Goal: Task Accomplishment & Management: Manage account settings

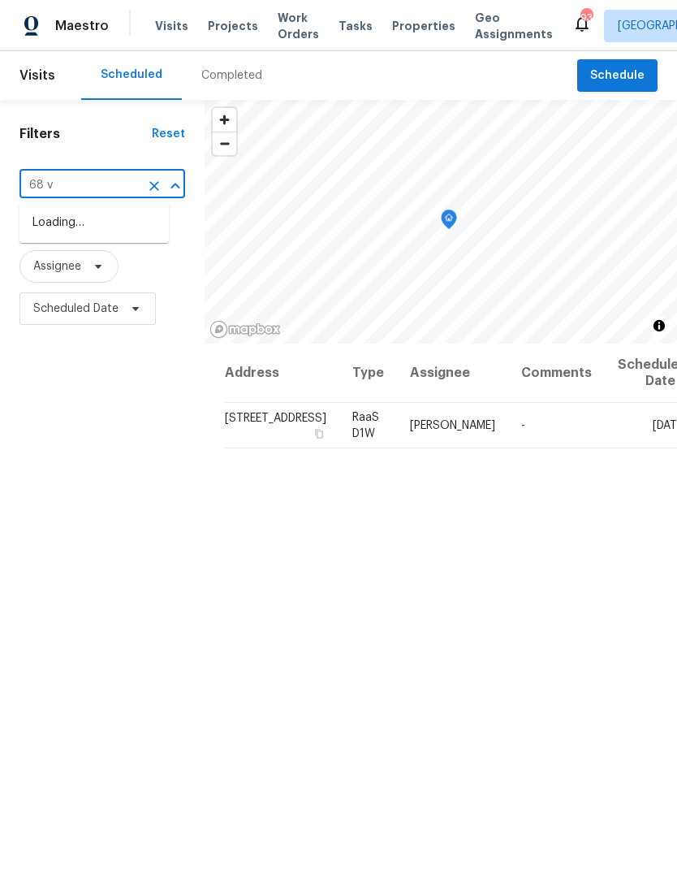
type input "68 va"
click at [124, 223] on li "[STREET_ADDRESS]" at bounding box center [93, 223] width 149 height 27
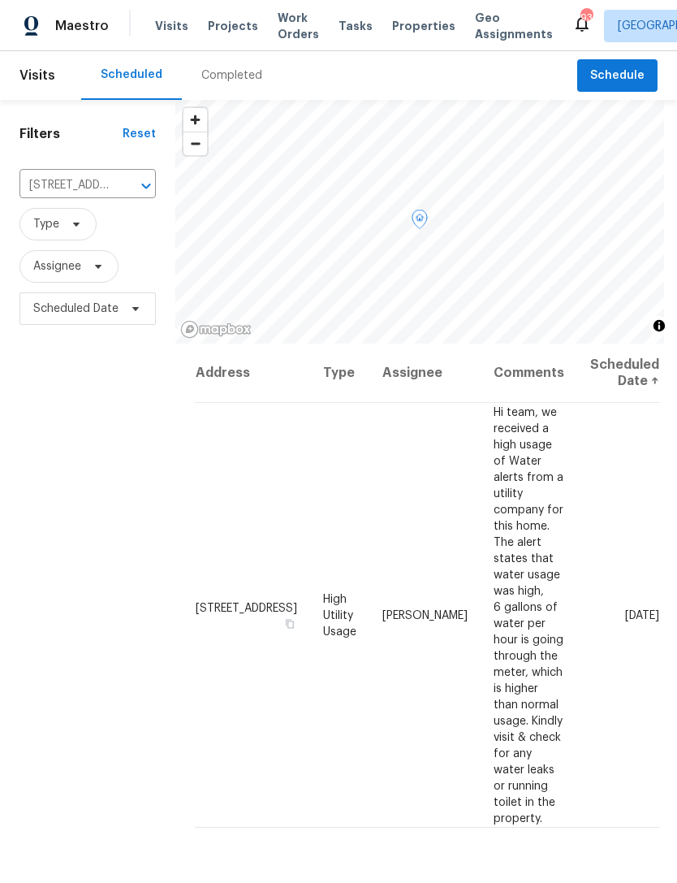
click at [0, 0] on icon at bounding box center [0, 0] width 0 height 0
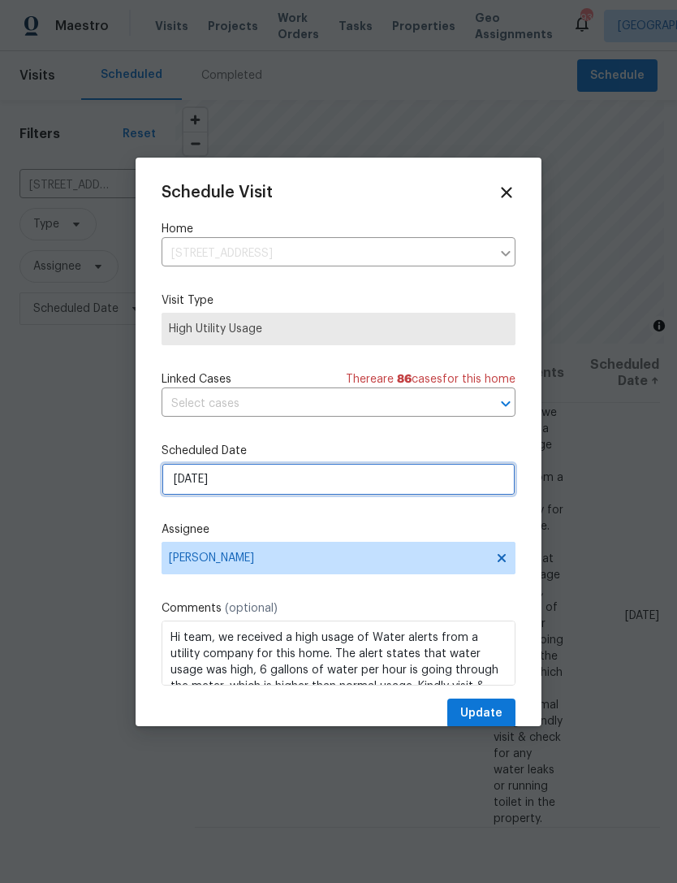
click at [327, 481] on input "[DATE]" at bounding box center [339, 479] width 354 height 32
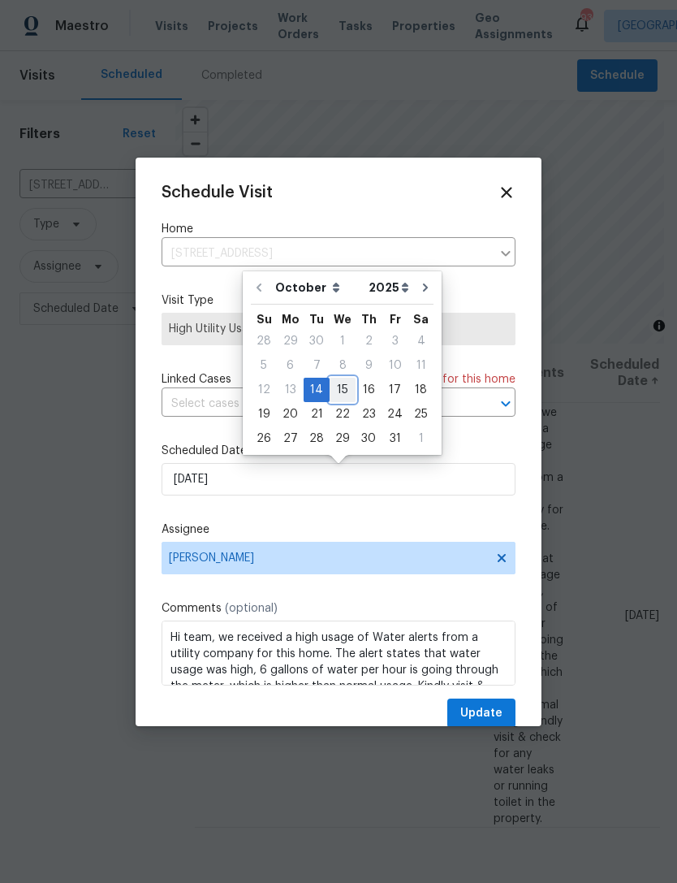
click at [344, 389] on div "15" at bounding box center [343, 390] width 26 height 23
type input "[DATE]"
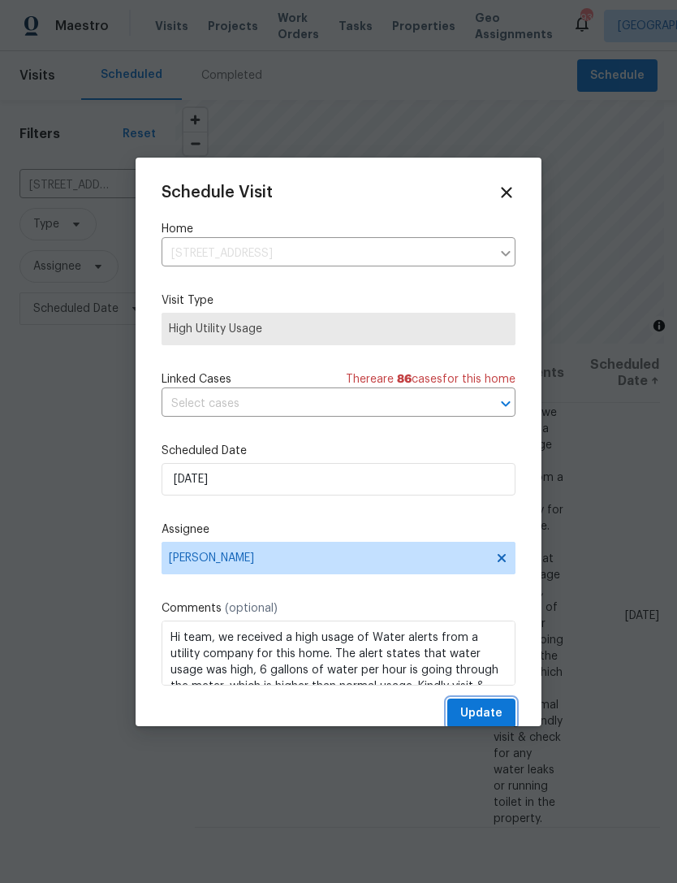
click at [487, 712] on span "Update" at bounding box center [482, 713] width 42 height 20
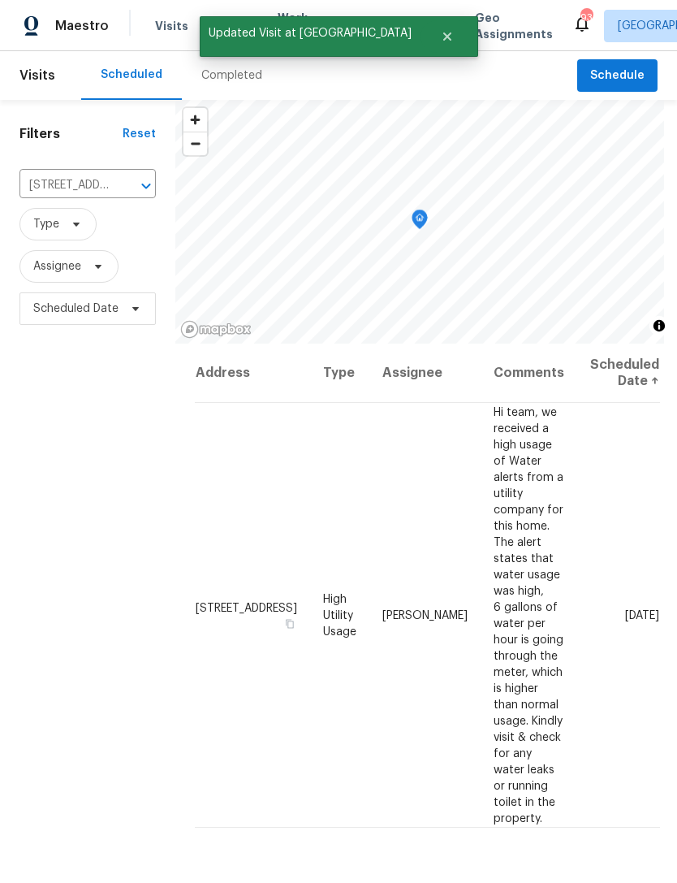
click at [83, 196] on input "[STREET_ADDRESS]" at bounding box center [64, 185] width 91 height 25
type input "690 ho"
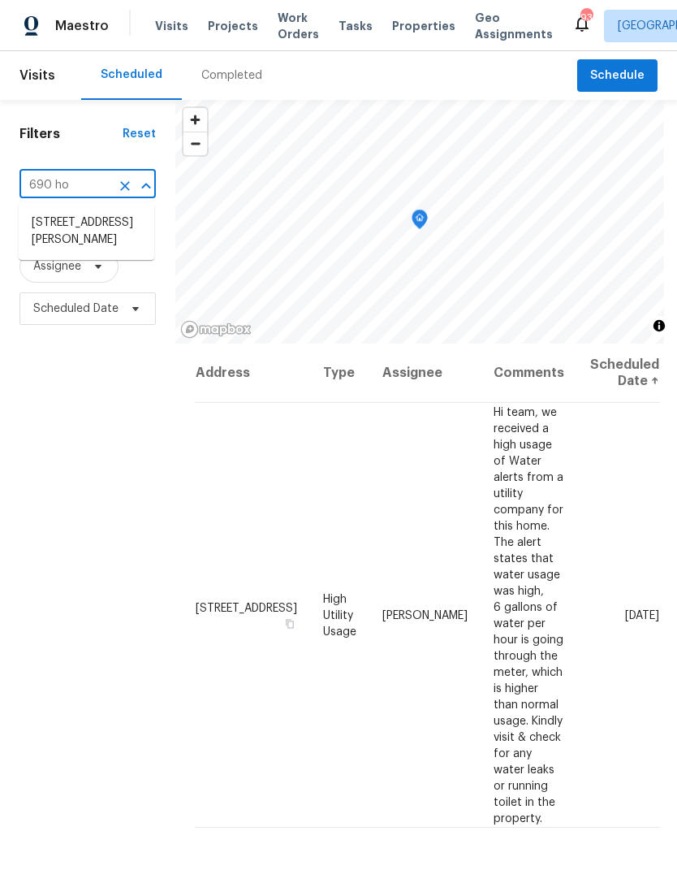
click at [108, 226] on li "[STREET_ADDRESS][PERSON_NAME]" at bounding box center [87, 232] width 136 height 44
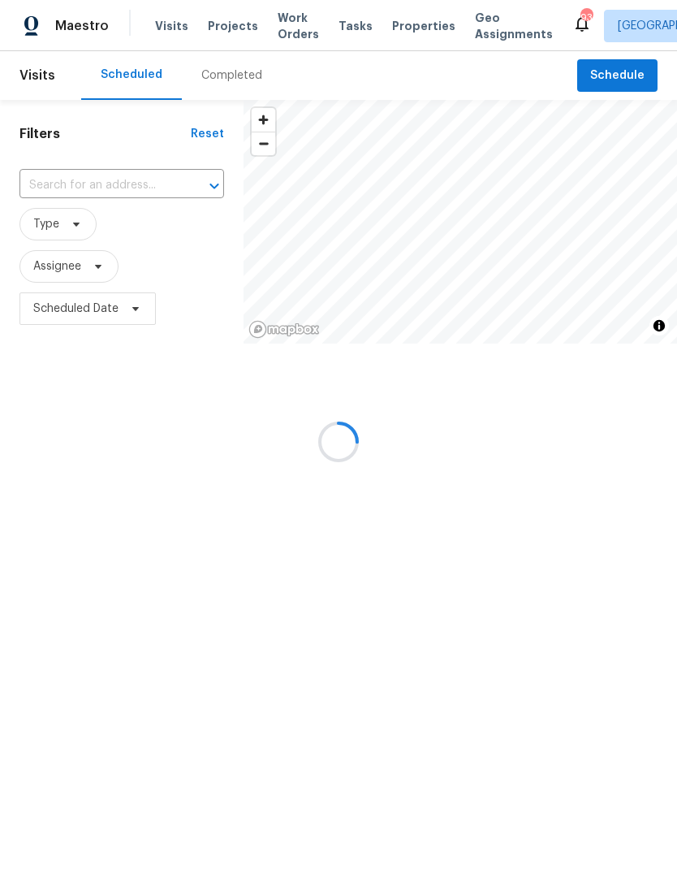
type input "[STREET_ADDRESS][PERSON_NAME]"
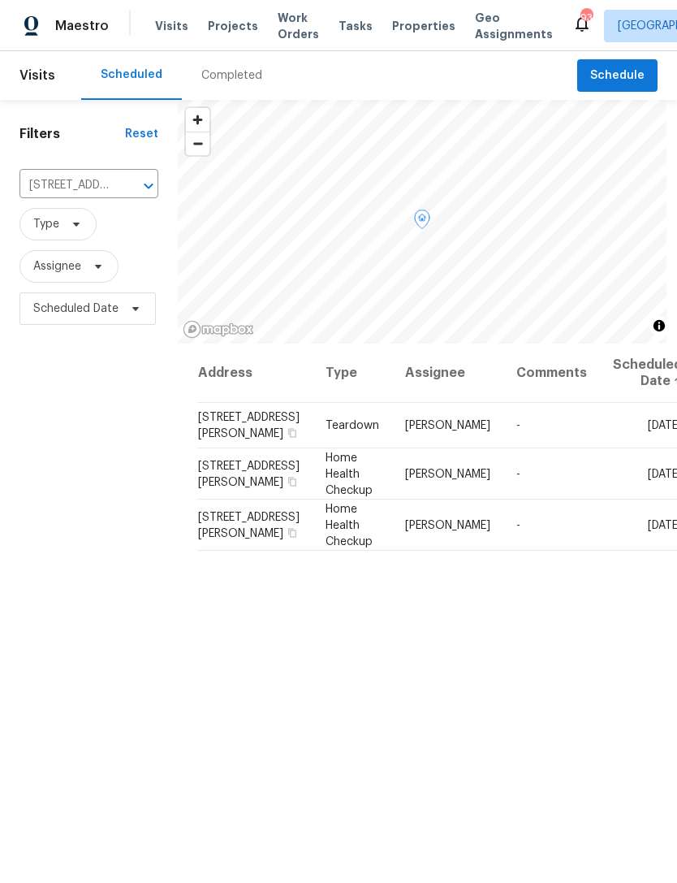
click at [0, 0] on icon at bounding box center [0, 0] width 0 height 0
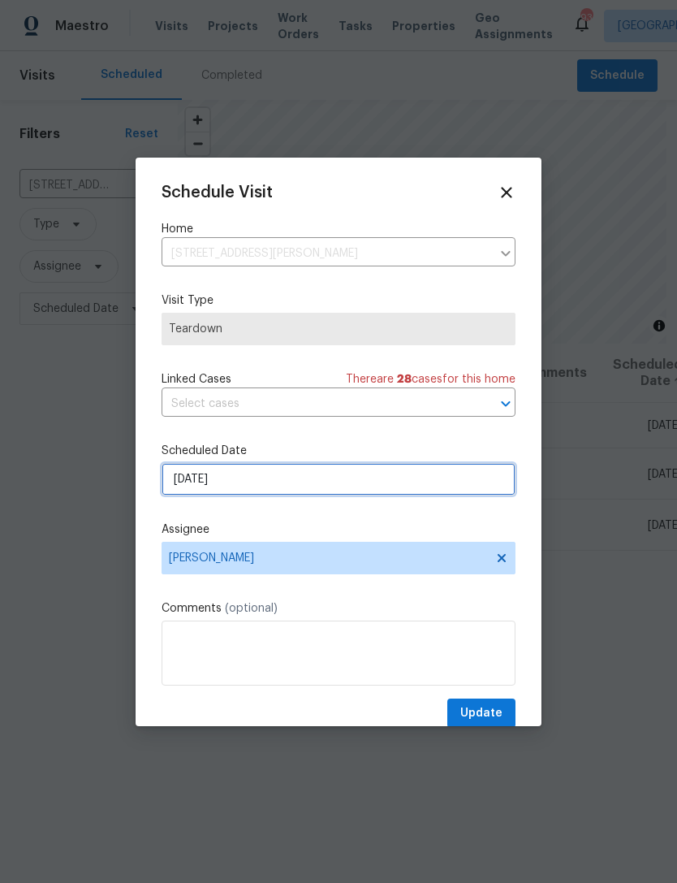
click at [344, 491] on input "[DATE]" at bounding box center [339, 479] width 354 height 32
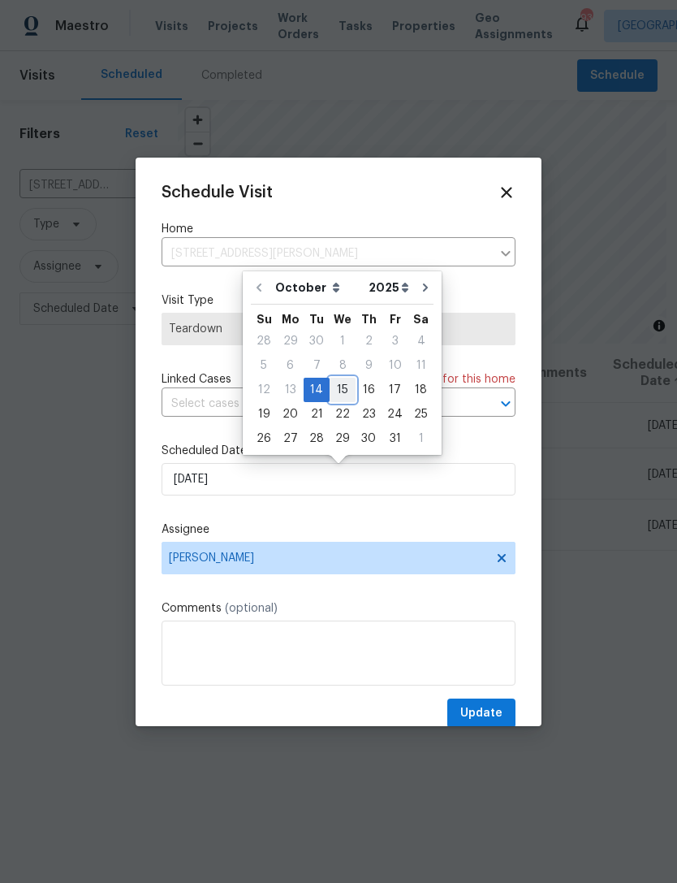
click at [340, 391] on div "15" at bounding box center [343, 390] width 26 height 23
type input "[DATE]"
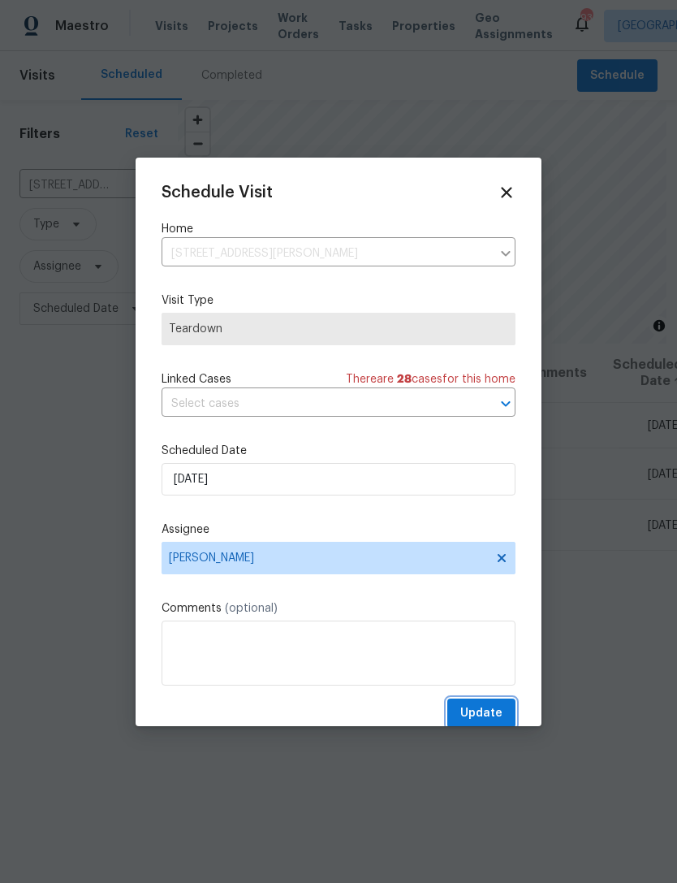
click at [483, 709] on span "Update" at bounding box center [482, 713] width 42 height 20
